Goal: Browse casually

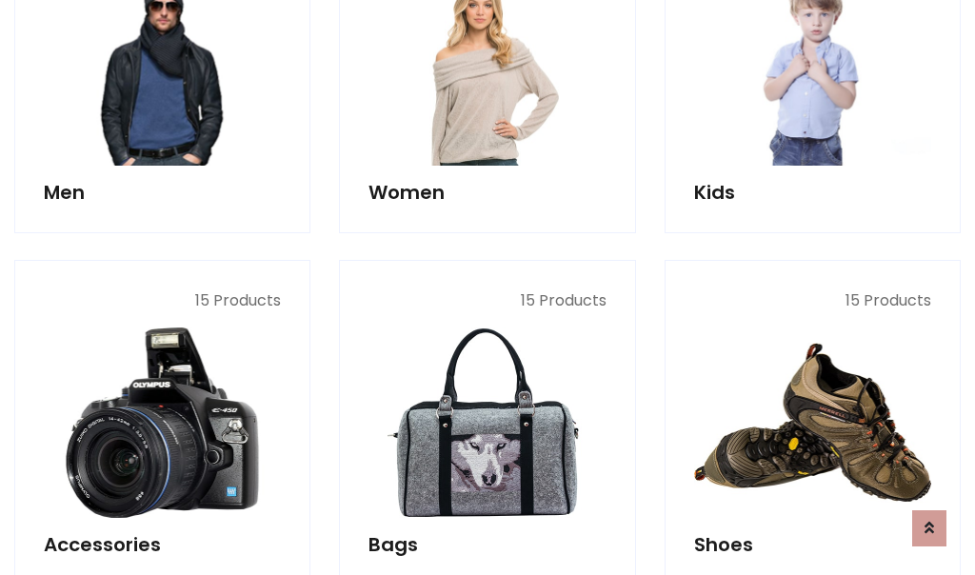
scroll to position [637, 0]
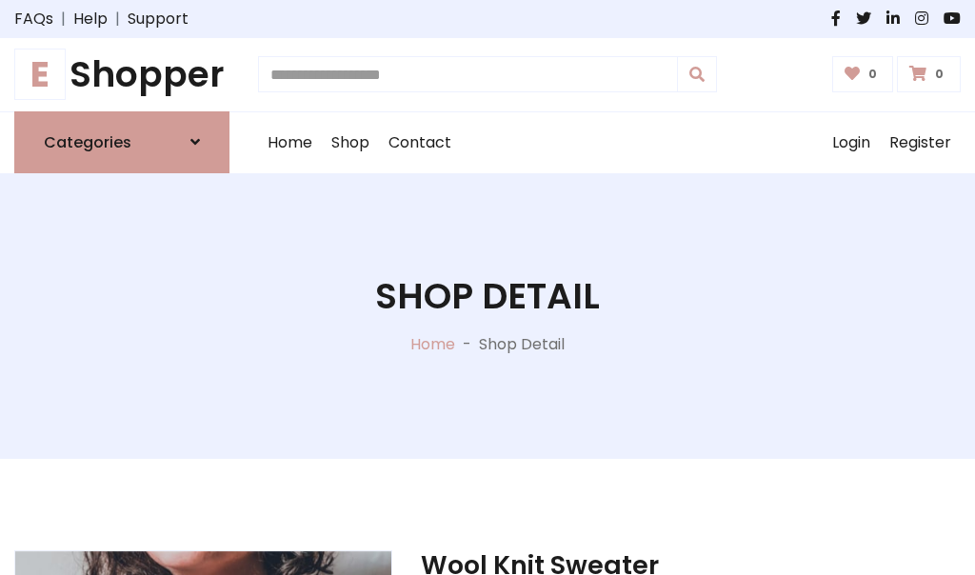
click at [122, 74] on h1 "E Shopper" at bounding box center [121, 74] width 215 height 43
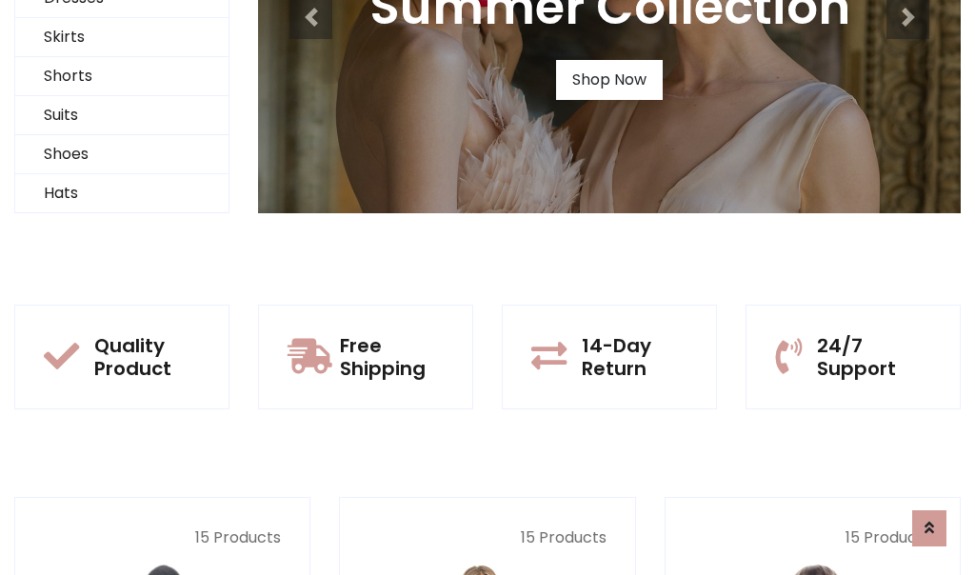
scroll to position [184, 0]
